Goal: Task Accomplishment & Management: Manage account settings

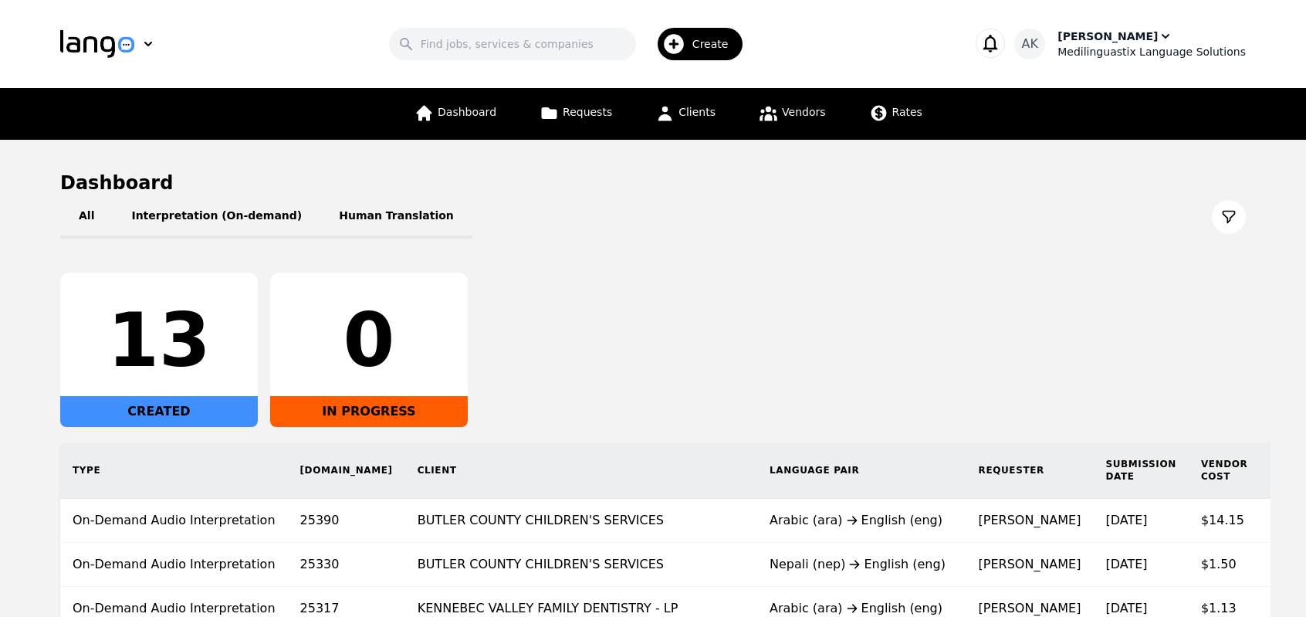
click at [1144, 37] on div "[PERSON_NAME]" at bounding box center [1108, 36] width 100 height 15
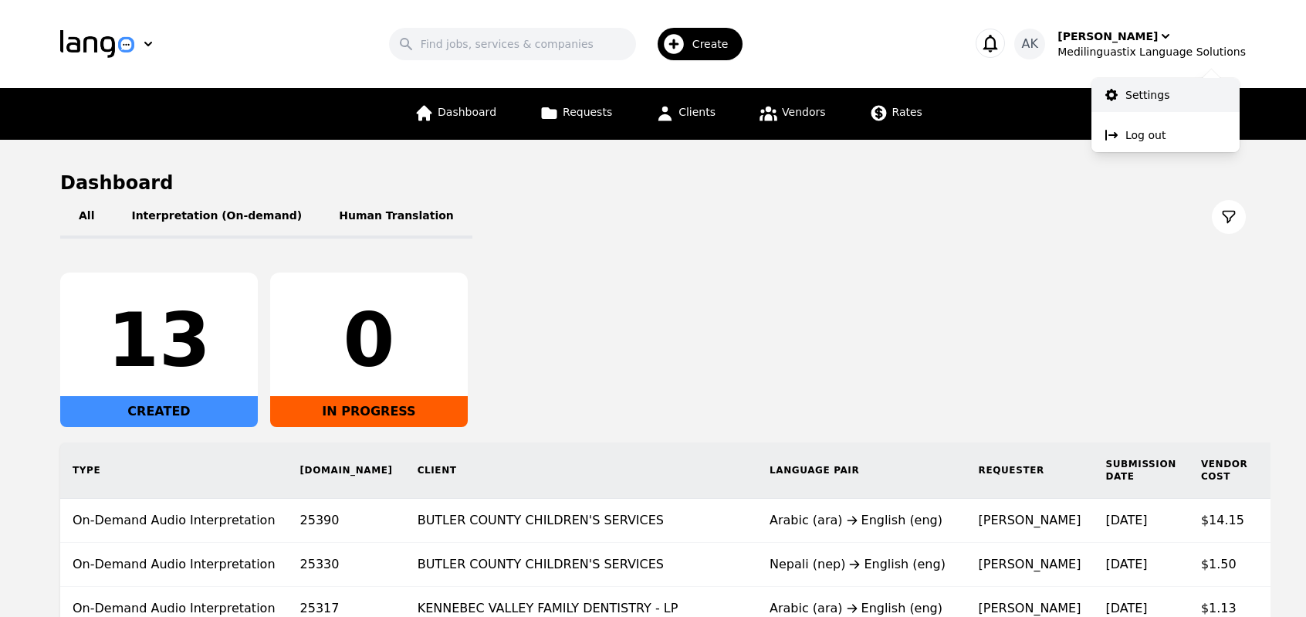
click at [1140, 105] on link "Settings" at bounding box center [1166, 95] width 148 height 34
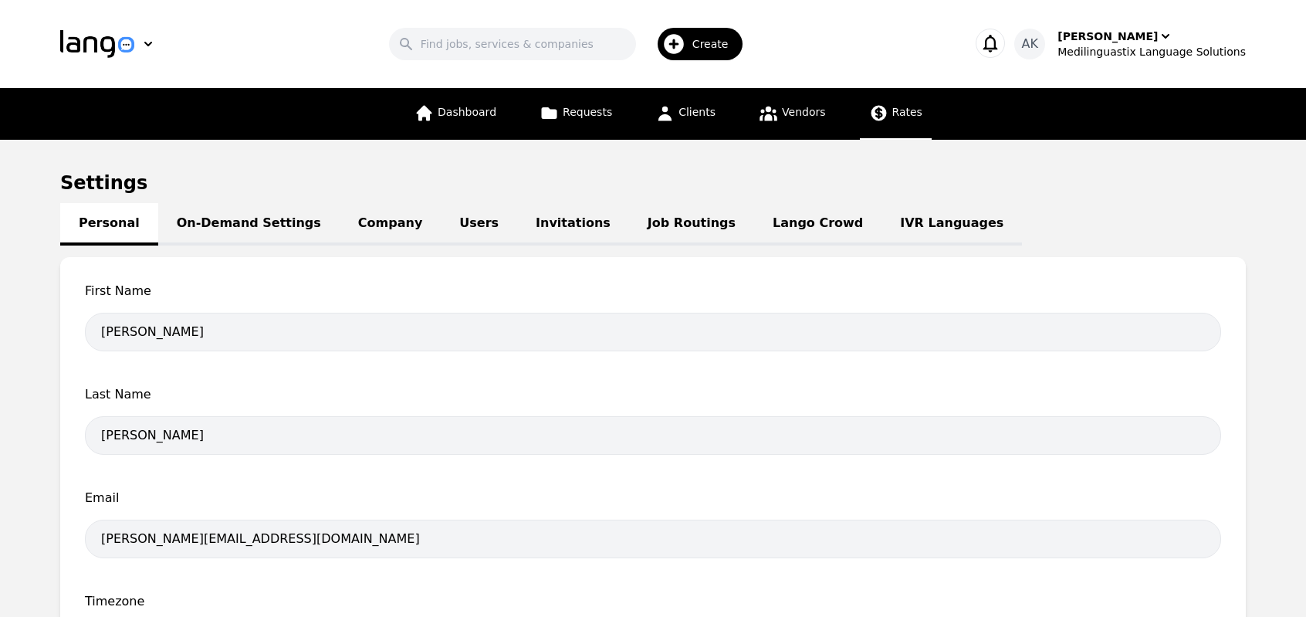
click at [878, 124] on link "Rates" at bounding box center [896, 114] width 72 height 52
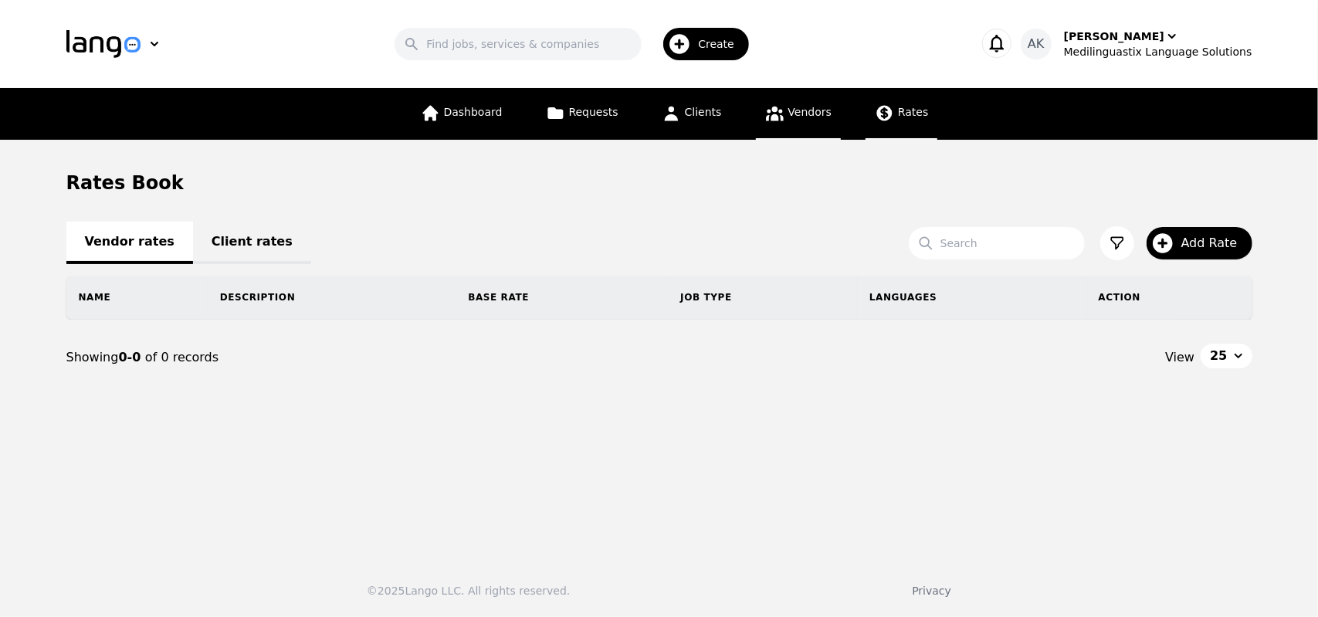
click at [801, 123] on link "Vendors" at bounding box center [798, 114] width 85 height 52
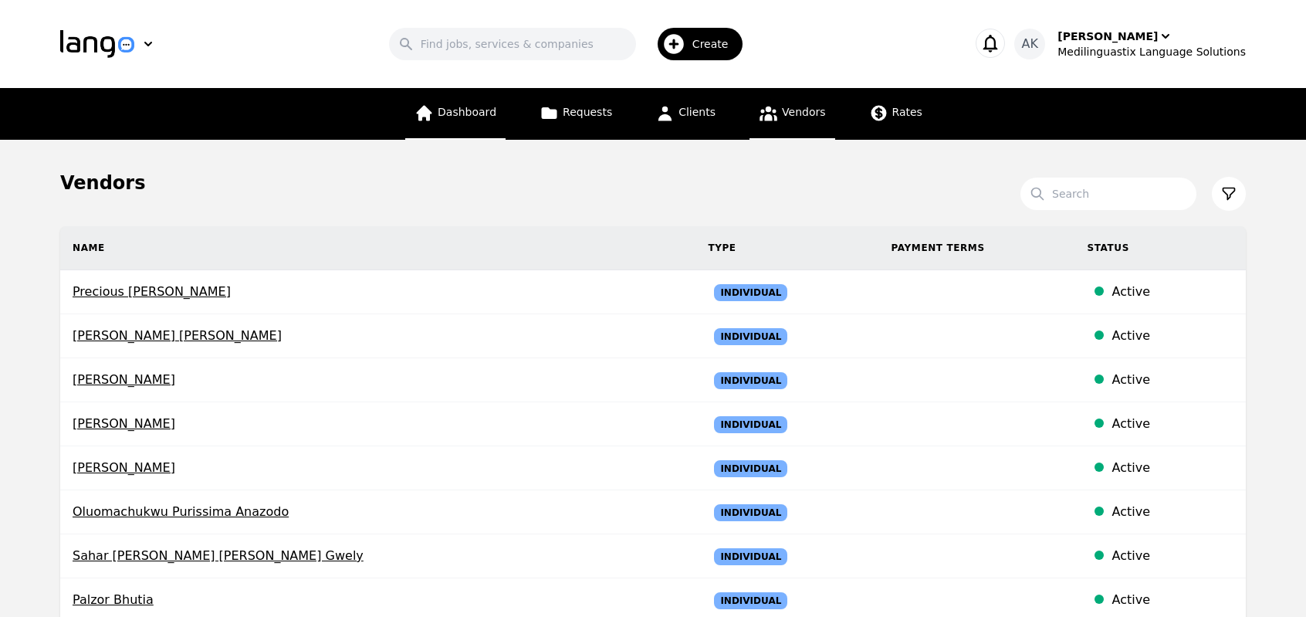
click at [434, 120] on icon at bounding box center [424, 112] width 19 height 19
